Goal: Obtain resource: Download file/media

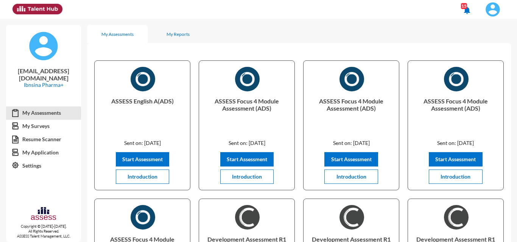
click at [257, 12] on span at bounding box center [492, 9] width 19 height 15
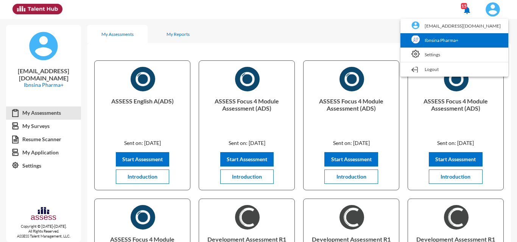
click at [257, 44] on link "Ibnsina Pharma+" at bounding box center [454, 40] width 100 height 14
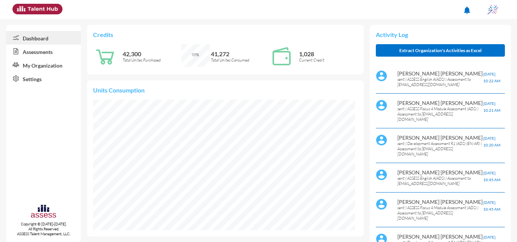
scroll to position [131, 262]
click at [42, 51] on link "Assessments" at bounding box center [43, 52] width 75 height 14
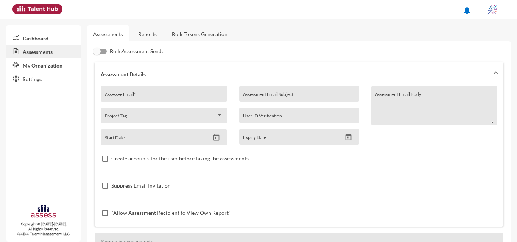
click at [162, 33] on link "Reports" at bounding box center [147, 34] width 31 height 19
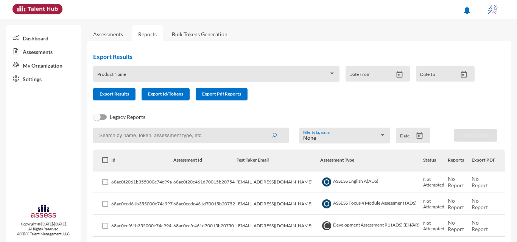
click at [257, 137] on button "Open calendar" at bounding box center [419, 136] width 13 height 8
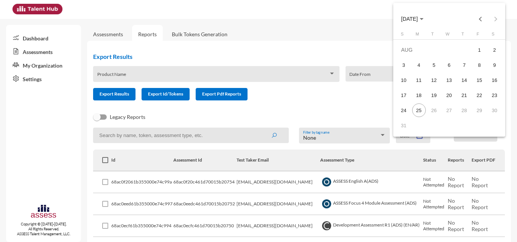
click at [257, 19] on span "AUG 2025" at bounding box center [412, 19] width 22 height 6
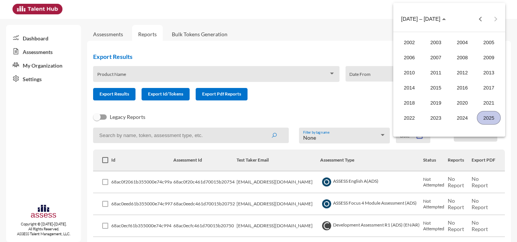
click at [257, 113] on div "2025" at bounding box center [489, 118] width 24 height 14
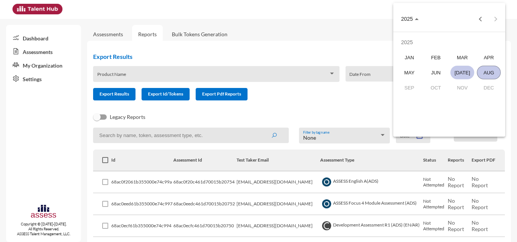
click at [257, 68] on div "JUL" at bounding box center [462, 73] width 24 height 14
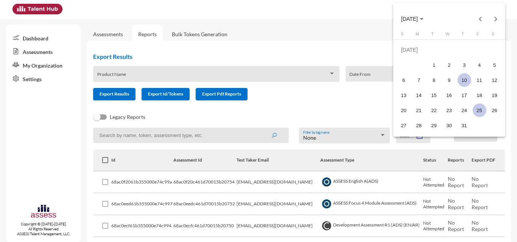
click at [257, 85] on div "10" at bounding box center [464, 80] width 14 height 14
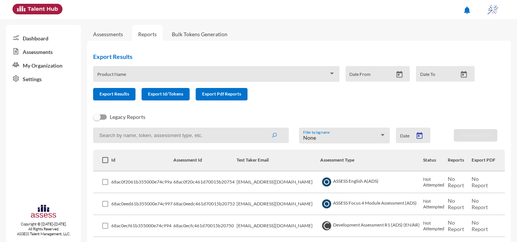
type input "7/10/2025"
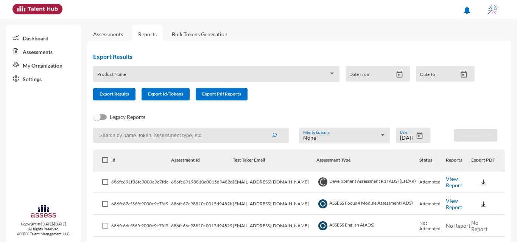
click at [145, 141] on input at bounding box center [191, 136] width 196 height 16
type input "internal"
click at [257, 129] on button "submit" at bounding box center [274, 136] width 24 height 14
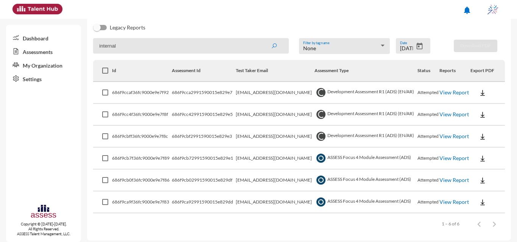
scroll to position [94, 0]
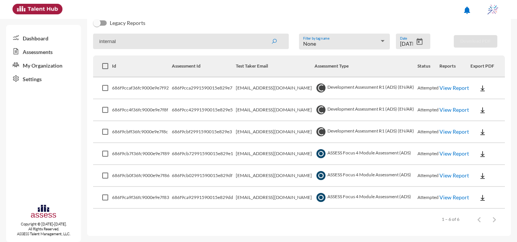
click at [257, 155] on link "View Report" at bounding box center [454, 154] width 30 height 6
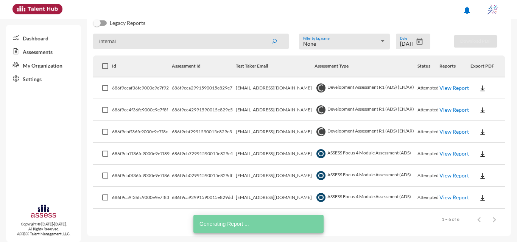
click at [257, 176] on link "View Report" at bounding box center [454, 176] width 30 height 6
click at [257, 199] on link "View Report" at bounding box center [454, 197] width 30 height 6
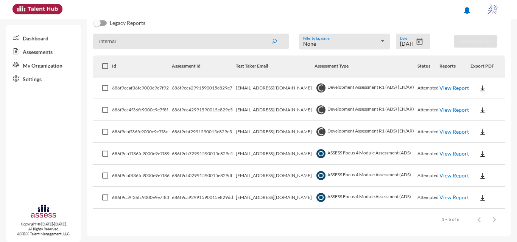
click at [257, 130] on link "View Report" at bounding box center [454, 132] width 30 height 6
click at [257, 89] on link "View Report" at bounding box center [454, 88] width 30 height 6
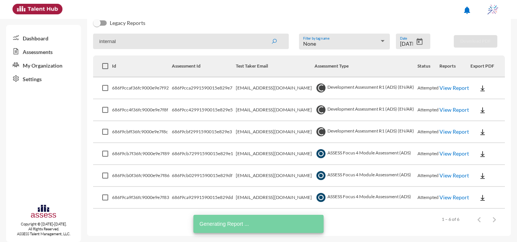
click at [257, 42] on icon "Open calendar" at bounding box center [420, 41] width 6 height 7
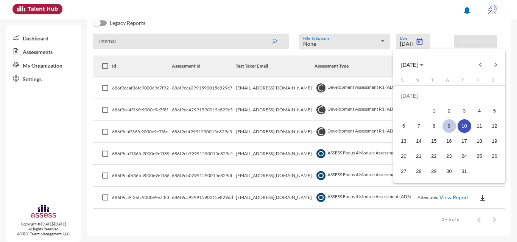
click at [257, 127] on div "9" at bounding box center [449, 127] width 14 height 14
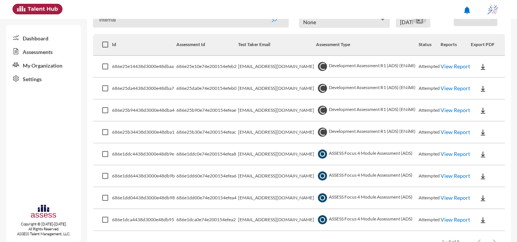
scroll to position [138, 0]
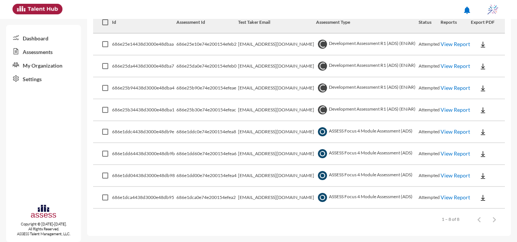
click at [257, 132] on link "View Report" at bounding box center [455, 132] width 30 height 6
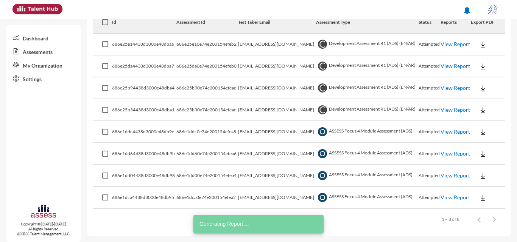
click at [257, 152] on link "View Report" at bounding box center [455, 154] width 30 height 6
click at [257, 176] on link "View Report" at bounding box center [455, 176] width 30 height 6
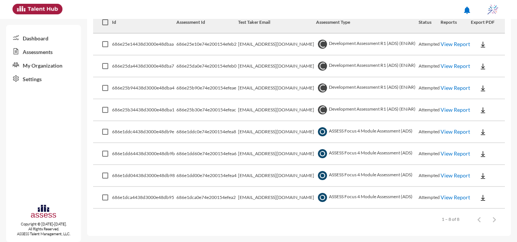
click at [257, 43] on link "View Report" at bounding box center [455, 44] width 30 height 6
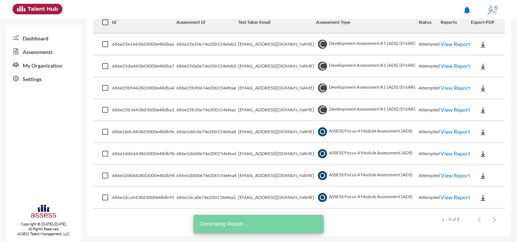
click at [257, 67] on link "View Report" at bounding box center [455, 66] width 30 height 6
click at [257, 87] on link "View Report" at bounding box center [455, 88] width 30 height 6
click at [257, 109] on link "View Report" at bounding box center [455, 110] width 30 height 6
click at [257, 45] on link "View Report" at bounding box center [455, 44] width 30 height 6
click at [257, 130] on link "View Report" at bounding box center [455, 132] width 30 height 6
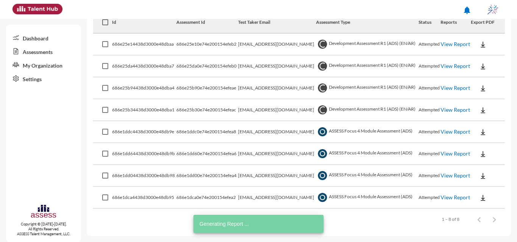
click at [257, 66] on link "View Report" at bounding box center [455, 66] width 30 height 6
click at [257, 86] on link "View Report" at bounding box center [455, 88] width 30 height 6
click at [257, 111] on link "View Report" at bounding box center [455, 110] width 30 height 6
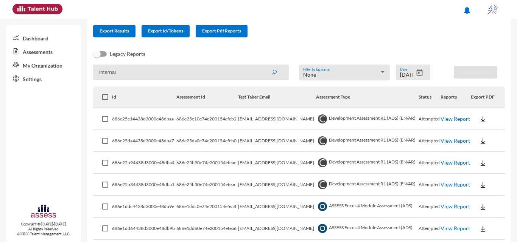
scroll to position [62, 0]
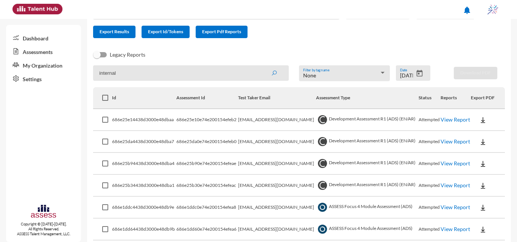
click at [257, 73] on icon "Open calendar" at bounding box center [419, 74] width 8 height 8
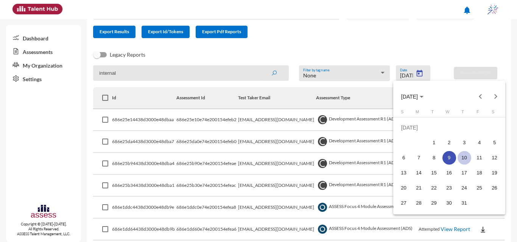
click at [257, 156] on td "10" at bounding box center [464, 158] width 15 height 15
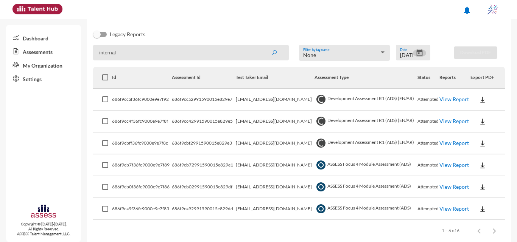
scroll to position [94, 0]
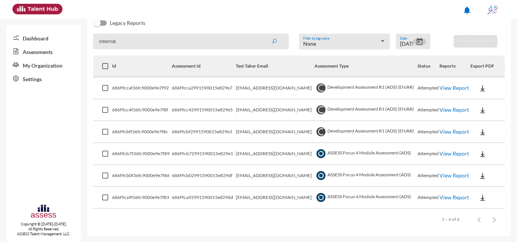
click at [257, 90] on link "View Report" at bounding box center [454, 88] width 30 height 6
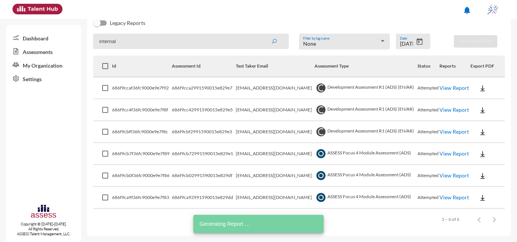
click at [257, 110] on link "View Report" at bounding box center [454, 110] width 30 height 6
click at [257, 133] on link "View Report" at bounding box center [454, 132] width 30 height 6
click at [257, 37] on div "7/10/2025 Date" at bounding box center [413, 42] width 34 height 16
click at [257, 40] on icon "Open calendar" at bounding box center [420, 41] width 6 height 7
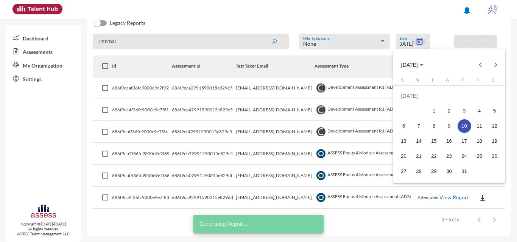
scroll to position [0, 0]
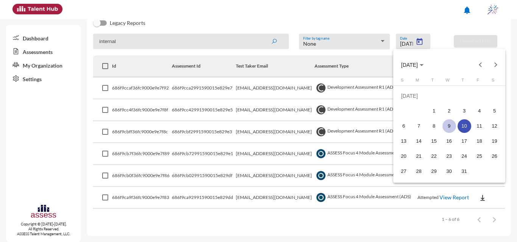
click at [257, 126] on div "9" at bounding box center [449, 127] width 14 height 14
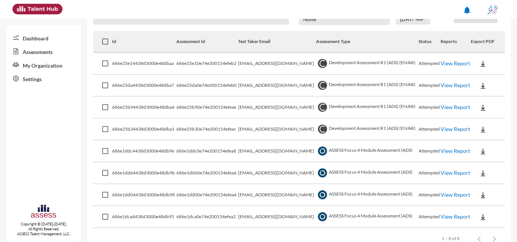
scroll to position [132, 0]
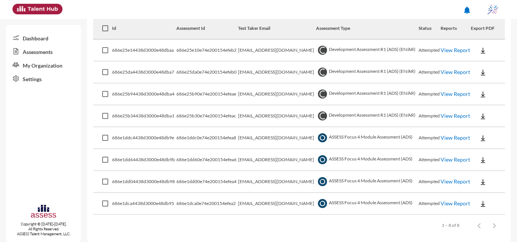
click at [257, 119] on link "View Report" at bounding box center [455, 116] width 30 height 6
click at [257, 94] on link "View Report" at bounding box center [455, 94] width 30 height 6
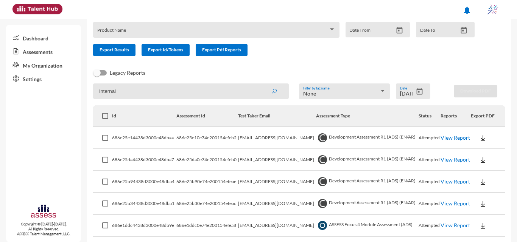
scroll to position [56, 0]
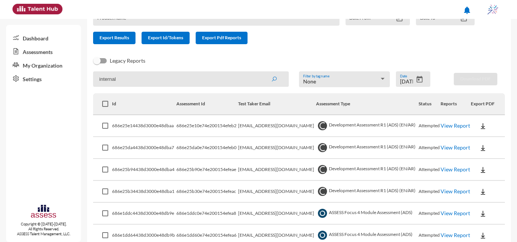
click at [257, 129] on link "View Report" at bounding box center [455, 126] width 30 height 6
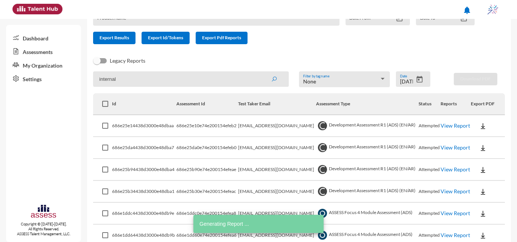
click at [257, 145] on link "View Report" at bounding box center [455, 148] width 30 height 6
click at [257, 73] on div "7/9/2025 Date" at bounding box center [413, 79] width 34 height 16
click at [257, 79] on icon "Open calendar" at bounding box center [419, 80] width 8 height 8
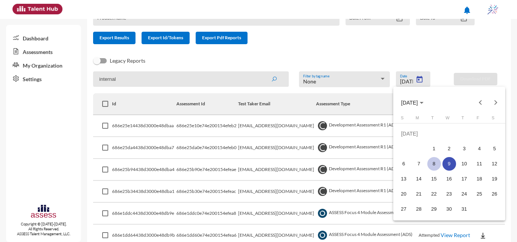
click at [257, 168] on div "8" at bounding box center [434, 164] width 14 height 14
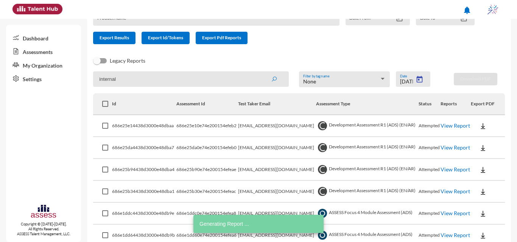
type input "7/8/2025"
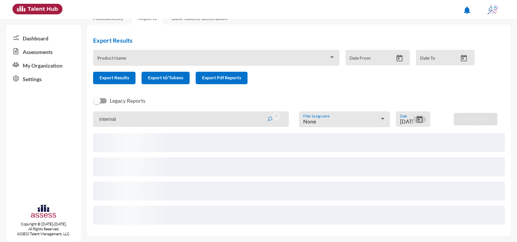
scroll to position [6, 0]
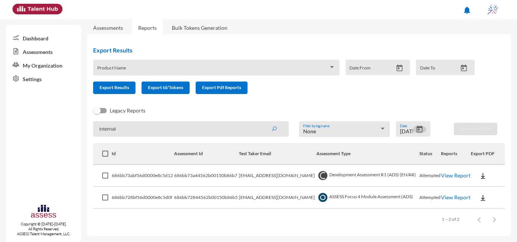
click at [257, 196] on link "View Report" at bounding box center [456, 197] width 30 height 6
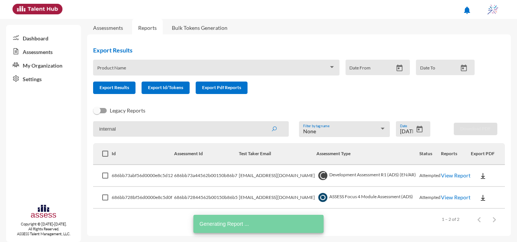
click at [257, 176] on link "View Report" at bounding box center [456, 176] width 30 height 6
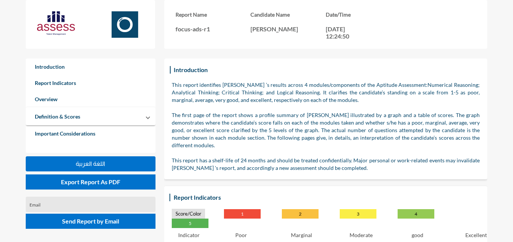
click at [207, 76] on div "Introduction This report identifies محمد صبحى زين ’s results across 4 modules/c…" at bounding box center [326, 119] width 308 height 106
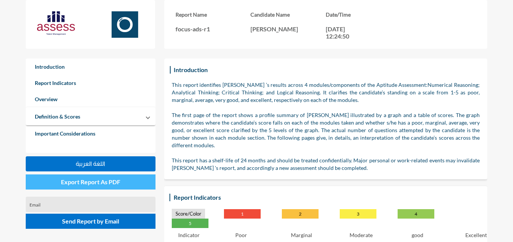
click at [104, 182] on span "Export Report As PDF" at bounding box center [90, 182] width 59 height 7
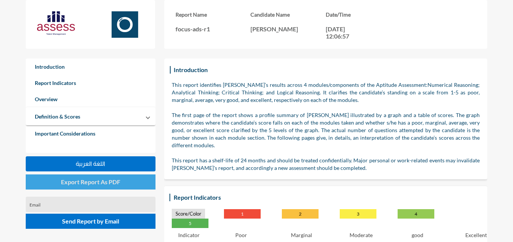
click at [87, 188] on button "Export Report As PDF" at bounding box center [91, 182] width 130 height 15
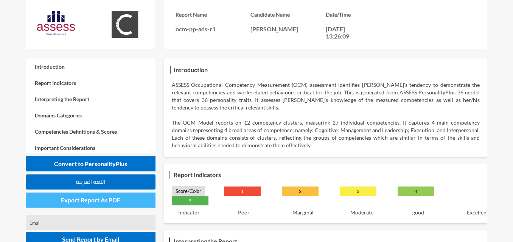
click at [94, 205] on button "Export Report As PDF" at bounding box center [91, 200] width 130 height 15
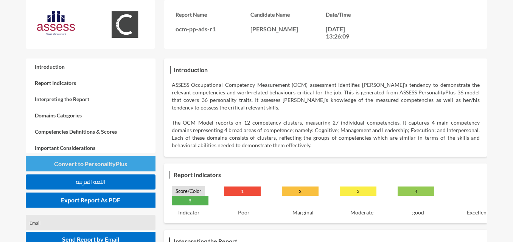
click at [118, 162] on span "Convert to PersonalityPlus" at bounding box center [90, 163] width 73 height 7
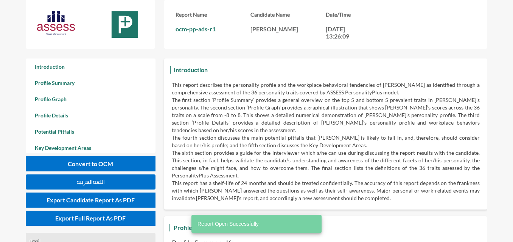
scroll to position [242, 513]
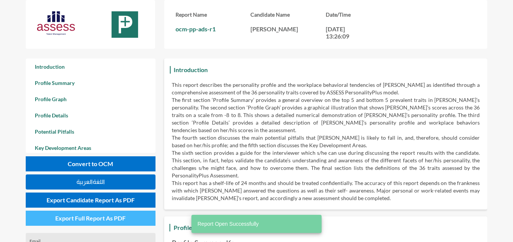
click at [100, 218] on span "Export Full Report As PDF" at bounding box center [90, 218] width 70 height 7
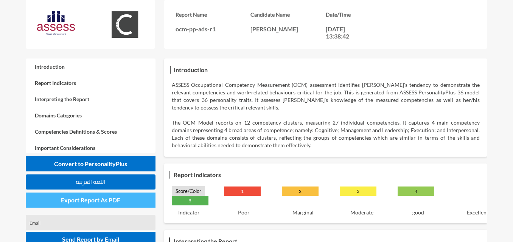
click at [105, 198] on span "Export Report As PDF" at bounding box center [90, 200] width 59 height 7
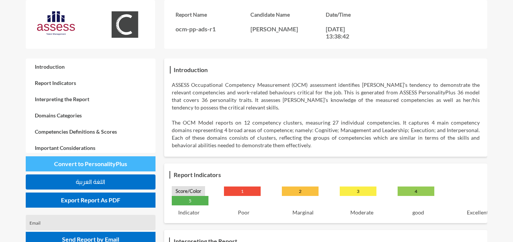
click at [128, 161] on button "Convert to PersonalityPlus" at bounding box center [91, 164] width 130 height 15
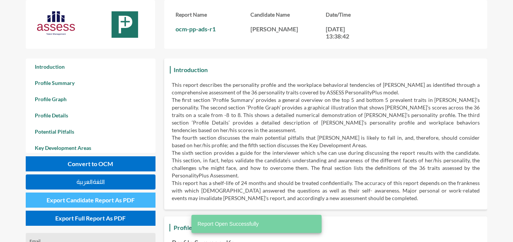
scroll to position [242, 513]
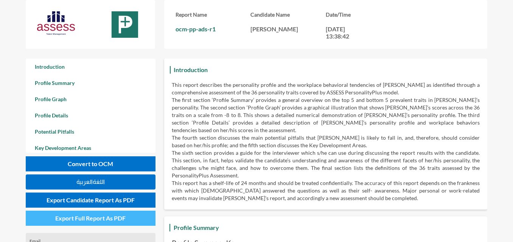
click at [93, 218] on span "Export Full Report As PDF" at bounding box center [90, 218] width 70 height 7
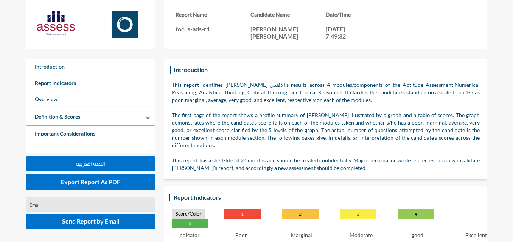
drag, startPoint x: 247, startPoint y: 55, endPoint x: 203, endPoint y: 101, distance: 63.1
click at [247, 55] on div "Report Name focus-ads-r1 Candidate Name [PERSON_NAME] الافندى الافندى Date/Time…" at bounding box center [282, 29] width 513 height 59
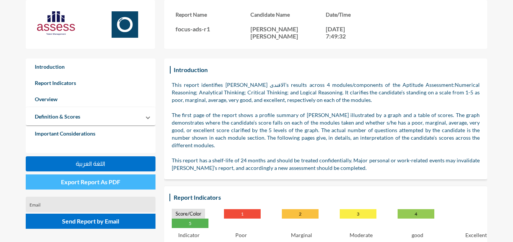
click at [118, 184] on span "Export Report As PDF" at bounding box center [90, 182] width 59 height 7
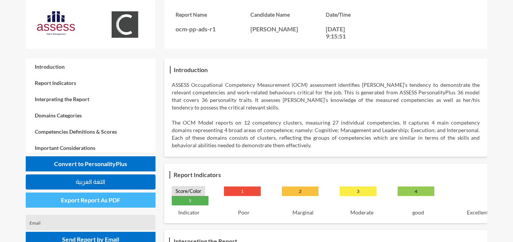
click at [104, 204] on span "Export Report As PDF" at bounding box center [90, 200] width 59 height 7
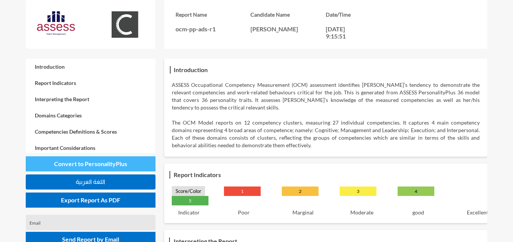
click at [120, 166] on span "Convert to PersonalityPlus" at bounding box center [90, 163] width 73 height 7
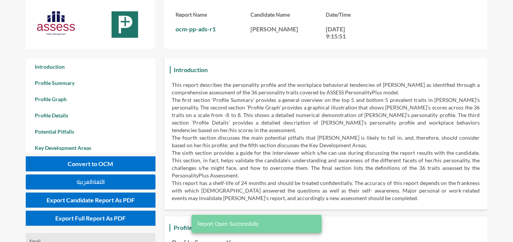
scroll to position [242, 513]
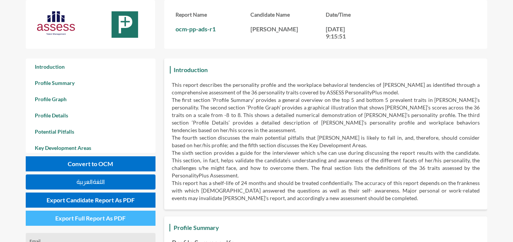
click at [104, 219] on span "Export Full Report As PDF" at bounding box center [90, 218] width 70 height 7
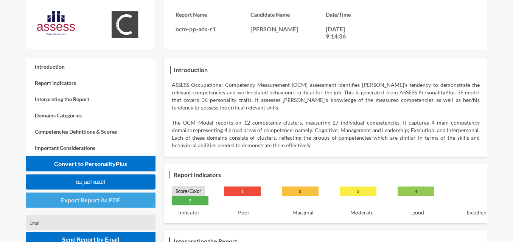
click at [105, 200] on span "Export Report As PDF" at bounding box center [90, 200] width 59 height 7
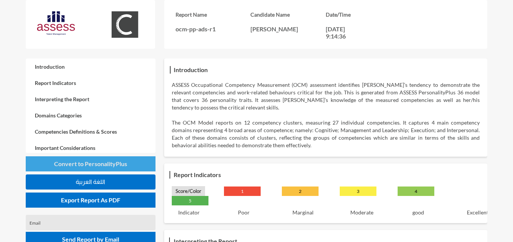
click at [114, 162] on span "Convert to PersonalityPlus" at bounding box center [90, 163] width 73 height 7
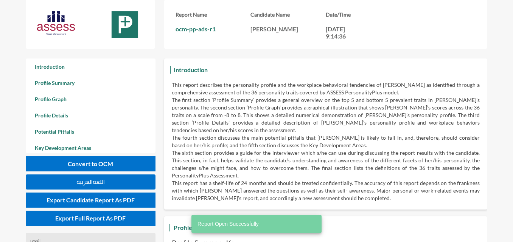
scroll to position [242, 513]
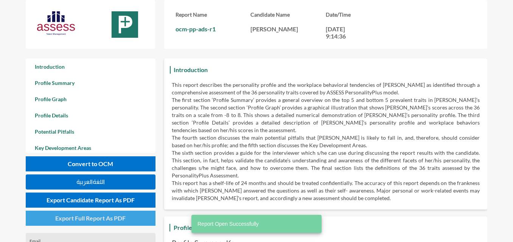
click at [116, 217] on span "Export Full Report As PDF" at bounding box center [90, 218] width 70 height 7
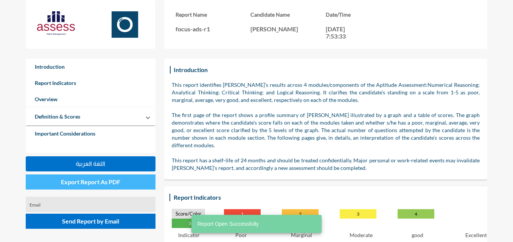
click at [106, 188] on button "Export Report As PDF" at bounding box center [91, 182] width 130 height 15
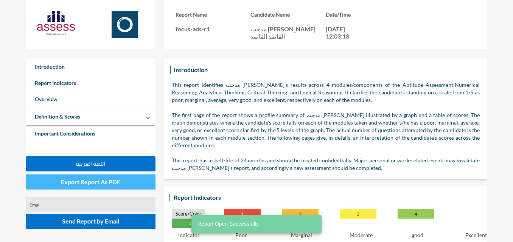
click at [85, 184] on span "Export Report As PDF" at bounding box center [90, 182] width 59 height 7
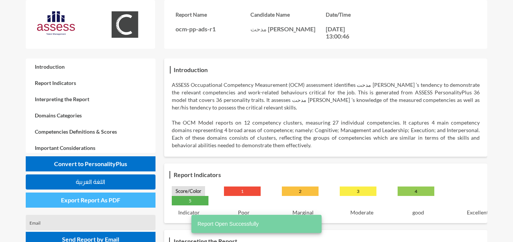
click at [113, 198] on span "Export Report As PDF" at bounding box center [90, 200] width 59 height 7
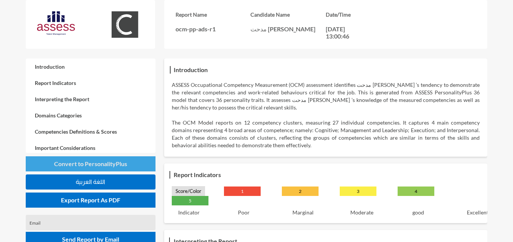
click at [103, 165] on span "Convert to PersonalityPlus" at bounding box center [90, 163] width 73 height 7
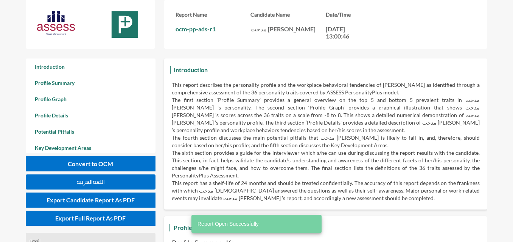
scroll to position [242, 513]
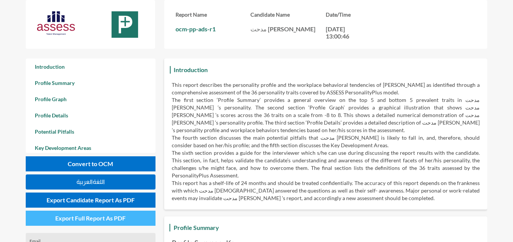
click at [121, 221] on span "Export Full Report As PDF" at bounding box center [90, 218] width 70 height 7
